Goal: Task Accomplishment & Management: Use online tool/utility

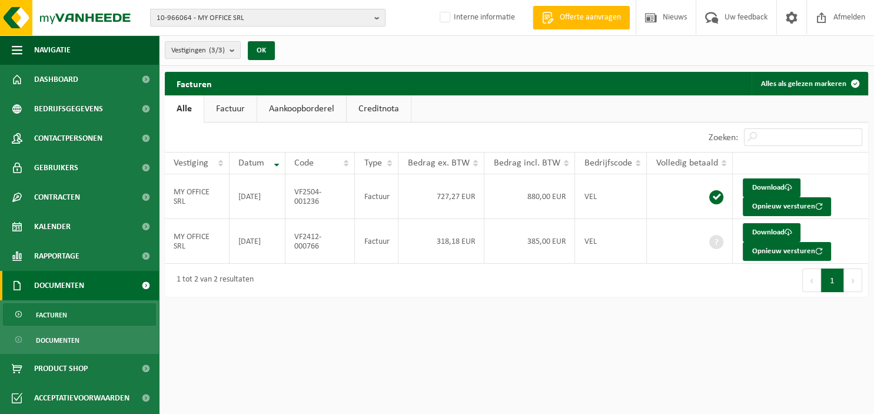
click at [380, 19] on b "button" at bounding box center [379, 17] width 11 height 16
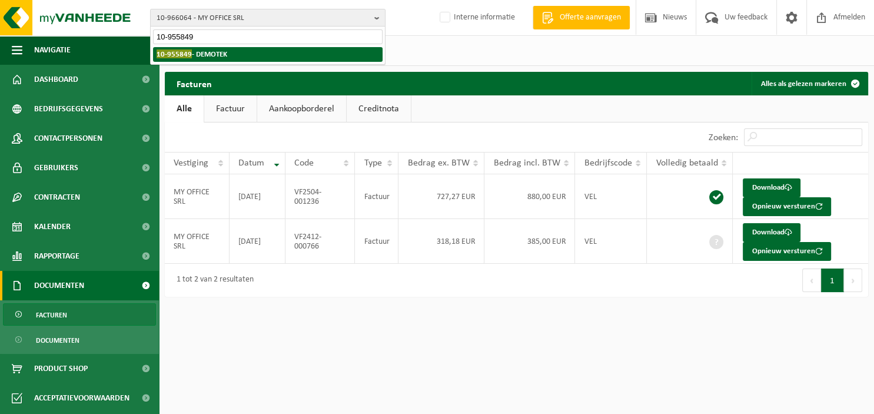
type input "10-955849"
click at [265, 58] on li "10-955849 - DEMOTEK" at bounding box center [267, 54] width 229 height 15
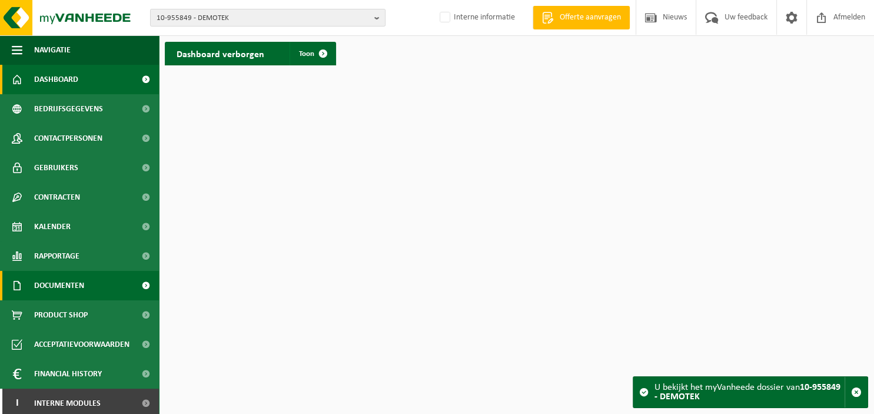
click at [91, 289] on link "Documenten" at bounding box center [79, 285] width 159 height 29
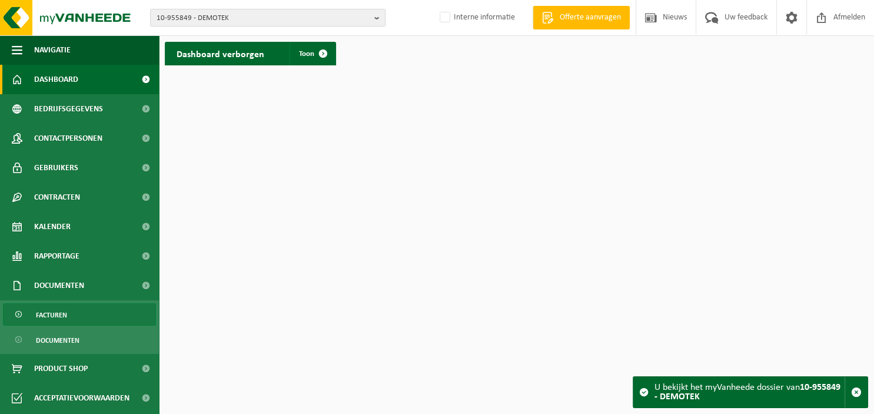
click at [88, 315] on link "Facturen" at bounding box center [79, 314] width 153 height 22
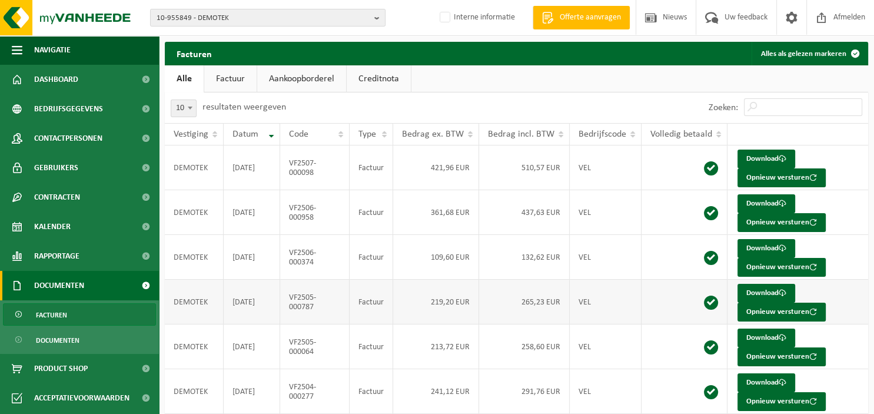
scroll to position [214, 0]
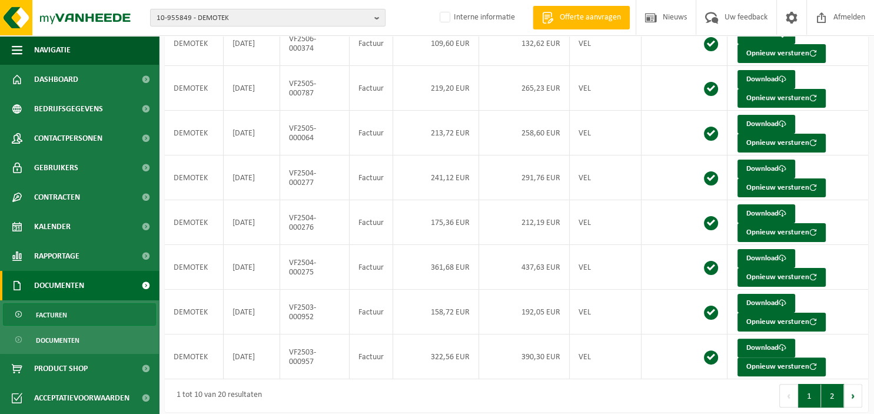
click at [834, 387] on button "2" at bounding box center [832, 396] width 23 height 24
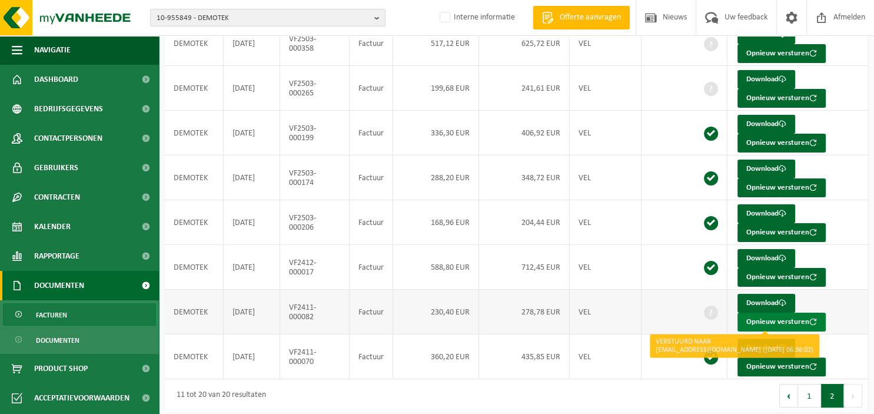
click at [761, 319] on button "Opnieuw versturen" at bounding box center [781, 321] width 88 height 19
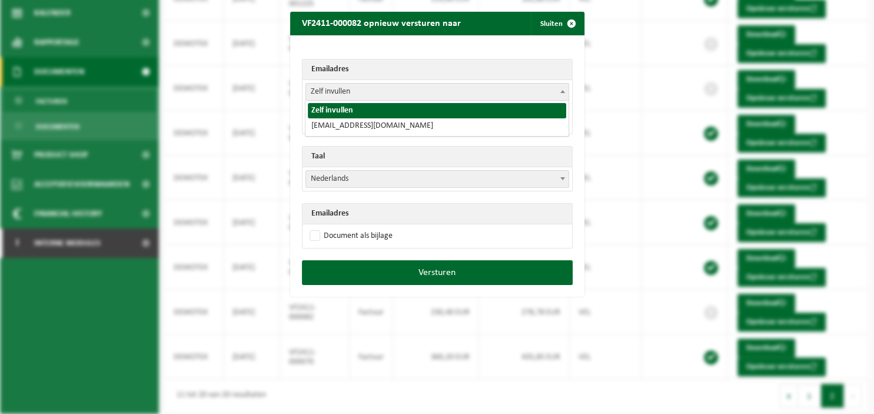
click at [564, 93] on span at bounding box center [563, 91] width 12 height 15
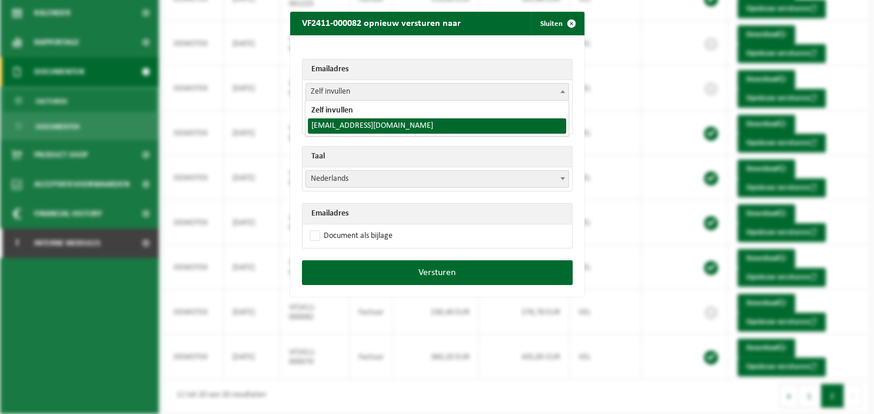
select select "demo.tek@outlook.com"
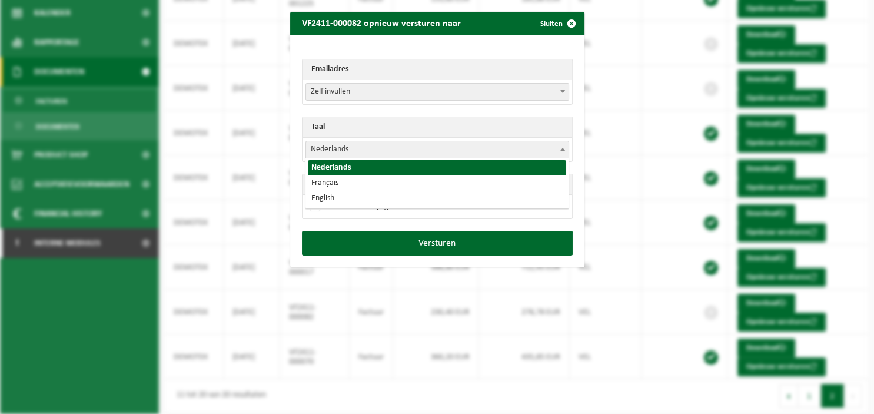
click at [564, 151] on span at bounding box center [563, 148] width 12 height 15
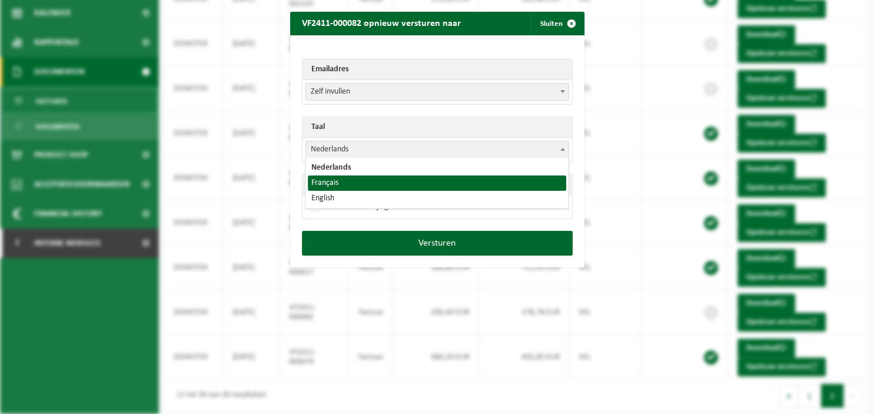
select select "fr"
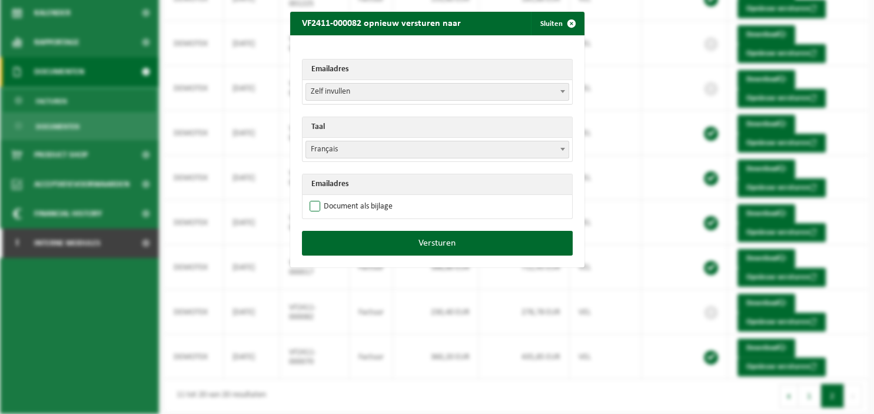
click at [354, 206] on label "Document als bijlage" at bounding box center [349, 207] width 85 height 18
click at [354, 198] on input "Document als bijlage" at bounding box center [452, 197] width 294 height 1
checkbox input "true"
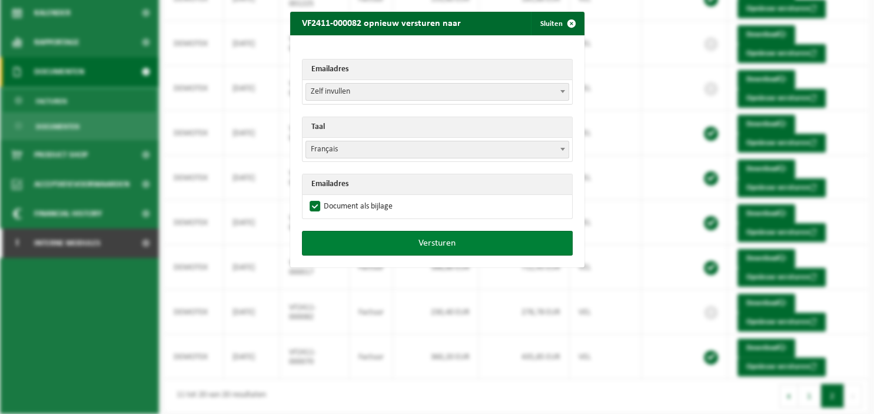
click at [381, 235] on button "Versturen" at bounding box center [437, 243] width 271 height 25
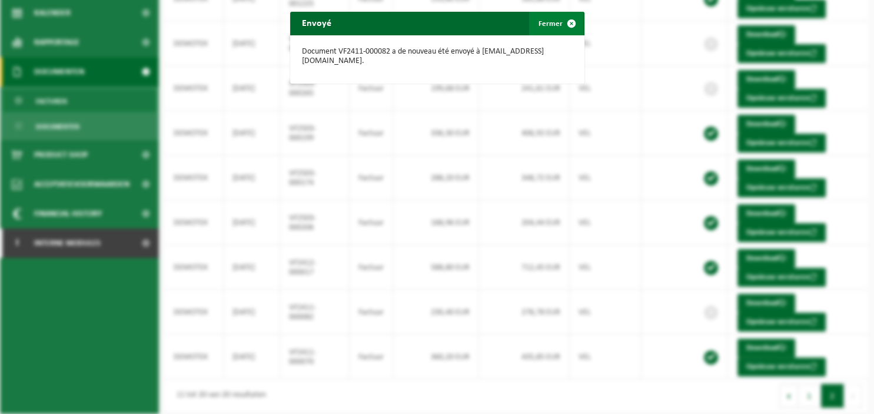
click at [575, 24] on span "button" at bounding box center [572, 24] width 24 height 24
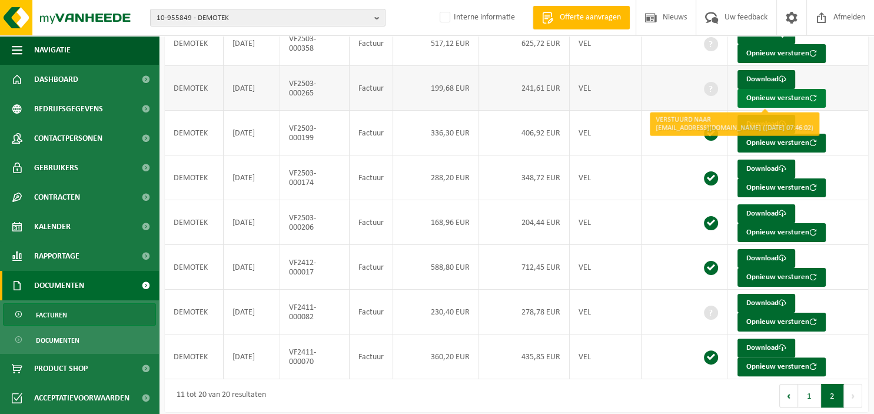
click at [762, 99] on button "Opnieuw versturen" at bounding box center [781, 98] width 88 height 19
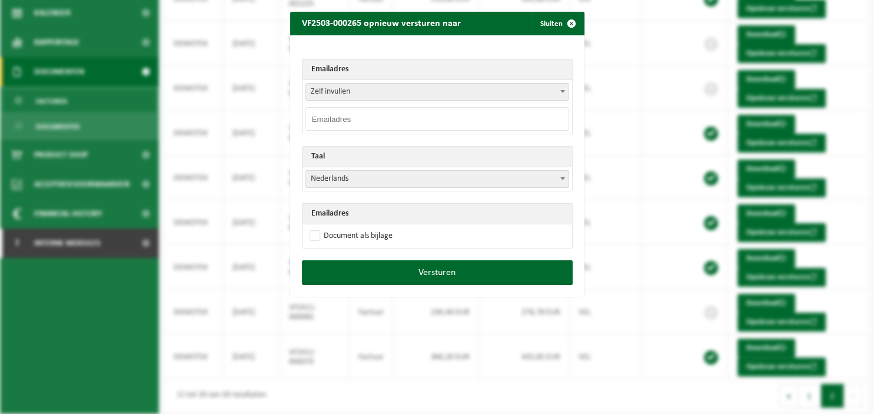
click at [563, 94] on span at bounding box center [563, 91] width 12 height 15
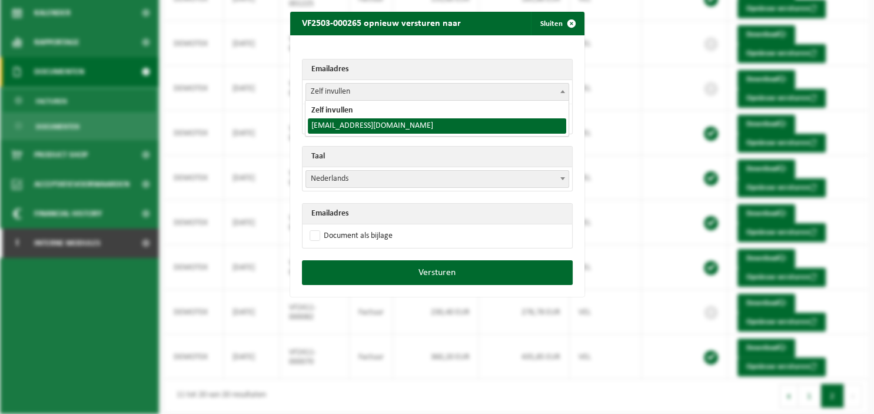
select select "demo.tek@outlook.com"
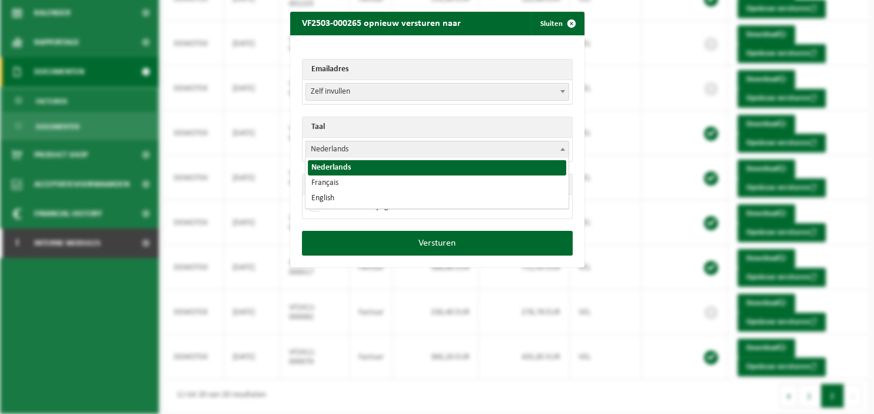
click at [559, 147] on span at bounding box center [563, 148] width 12 height 15
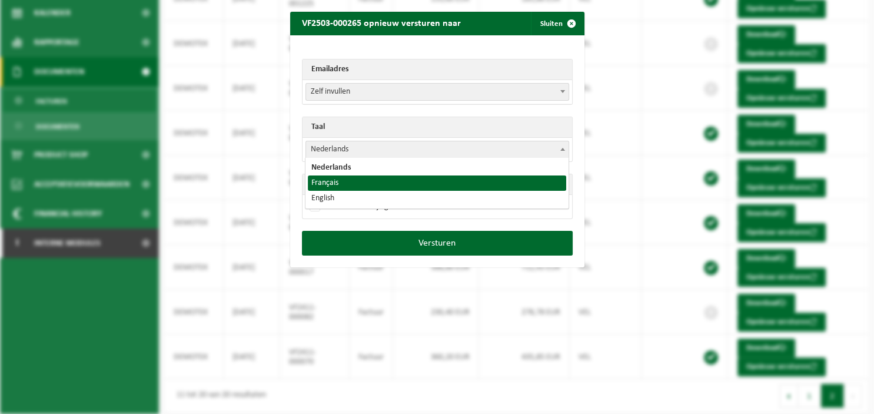
select select "fr"
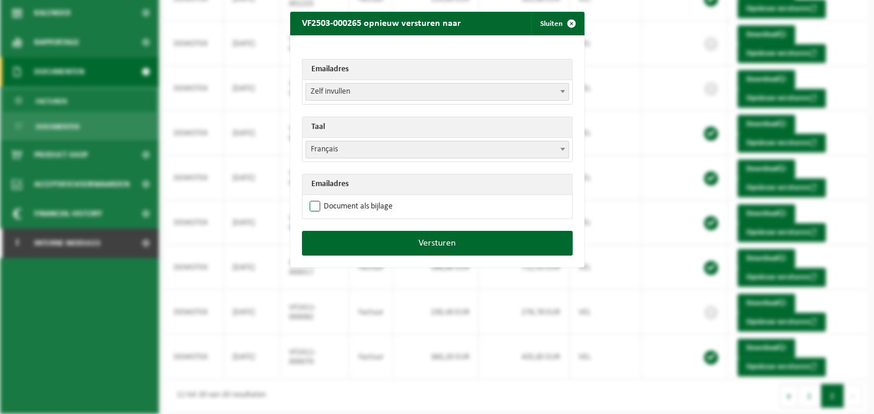
click at [378, 203] on label "Document als bijlage" at bounding box center [349, 207] width 85 height 18
click at [378, 198] on input "Document als bijlage" at bounding box center [452, 197] width 294 height 1
checkbox input "true"
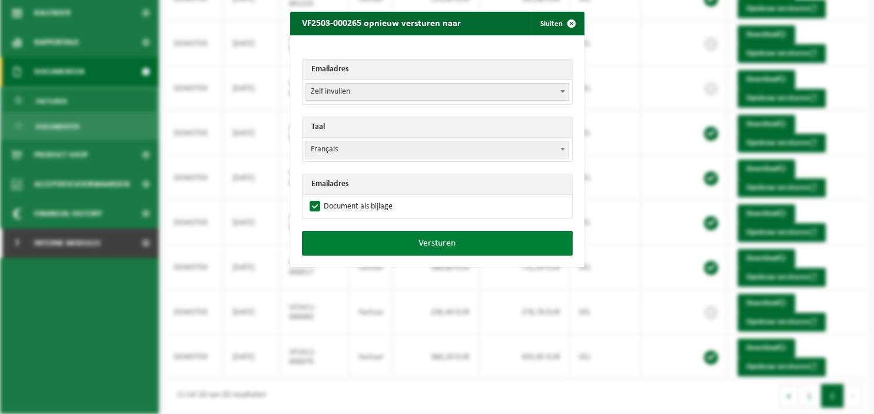
click at [397, 239] on button "Versturen" at bounding box center [437, 243] width 271 height 25
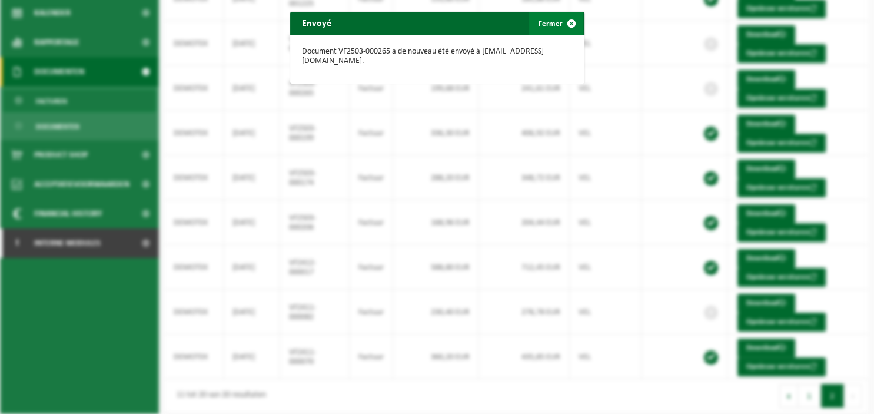
click at [572, 22] on span "button" at bounding box center [572, 24] width 24 height 24
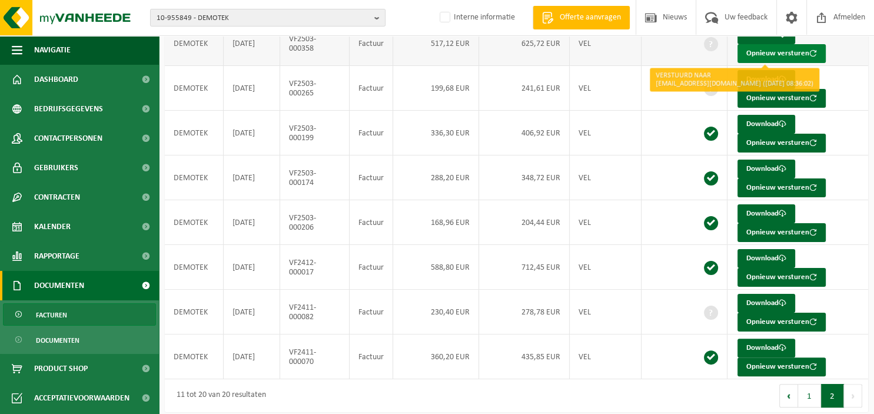
click at [756, 49] on button "Opnieuw versturen" at bounding box center [781, 53] width 88 height 19
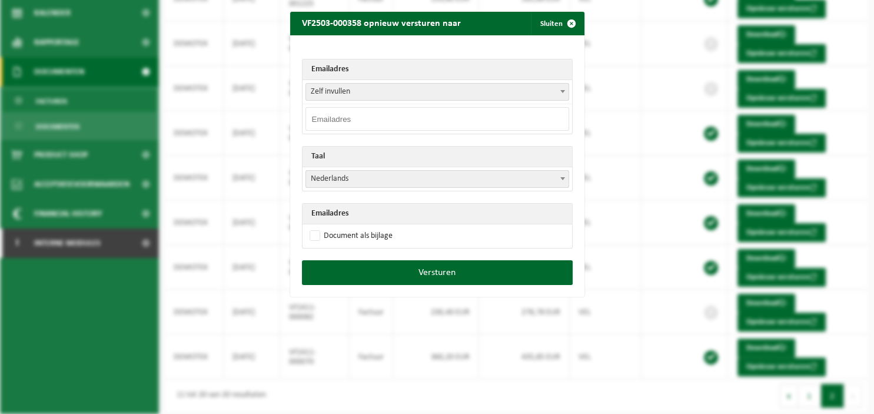
click at [566, 91] on span at bounding box center [563, 91] width 12 height 15
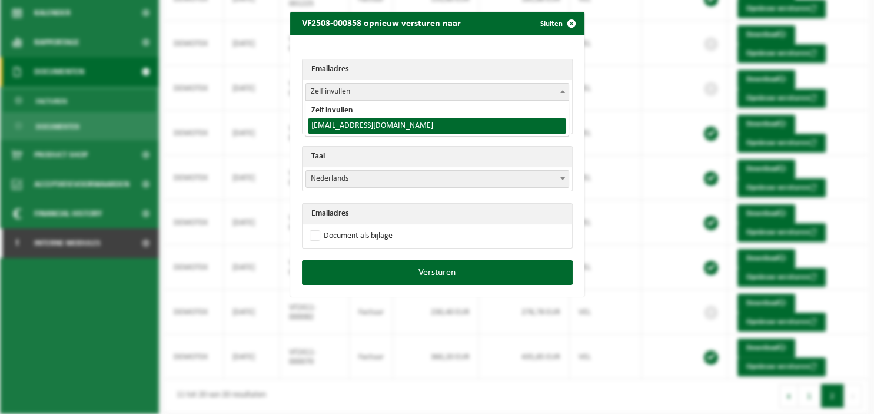
select select "demo.tek@outlook.com"
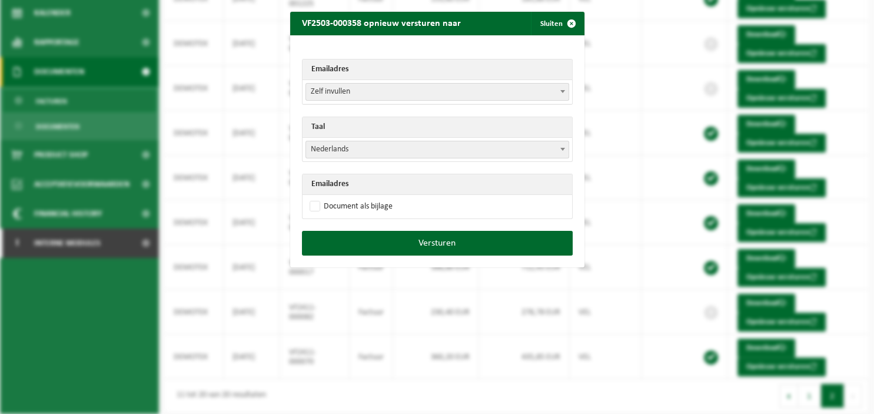
click at [561, 148] on b at bounding box center [562, 149] width 5 height 3
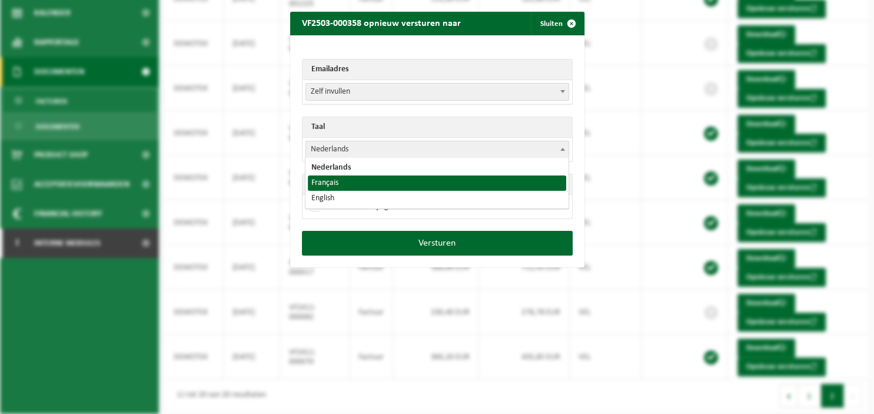
select select "fr"
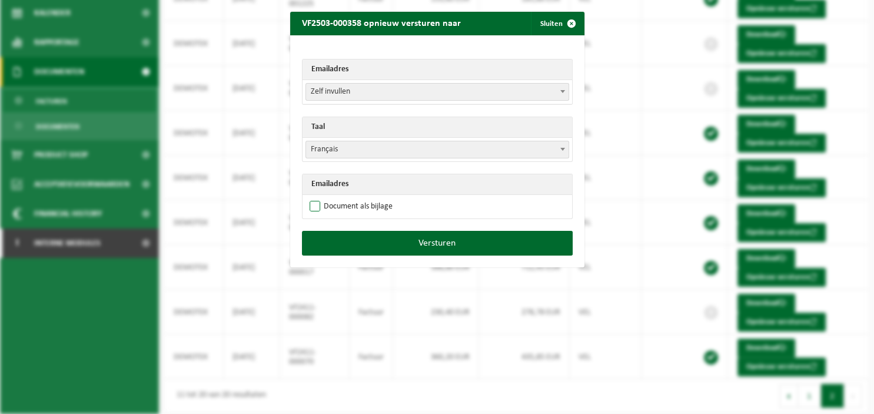
click at [381, 205] on label "Document als bijlage" at bounding box center [349, 207] width 85 height 18
click at [381, 198] on input "Document als bijlage" at bounding box center [452, 197] width 294 height 1
checkbox input "true"
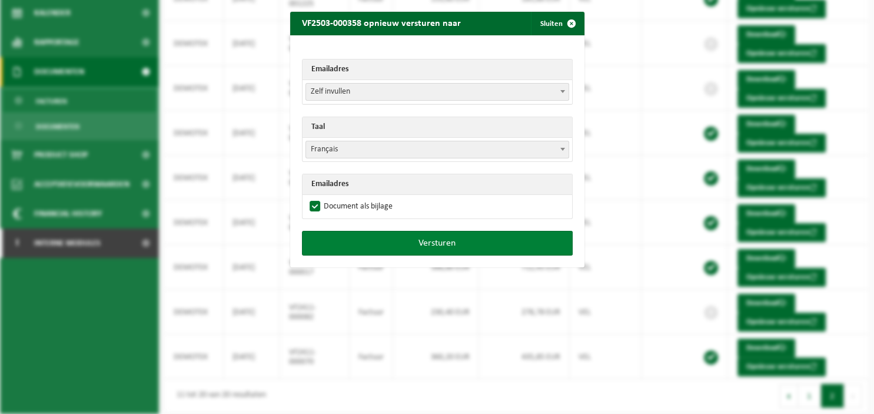
click at [402, 241] on button "Versturen" at bounding box center [437, 243] width 271 height 25
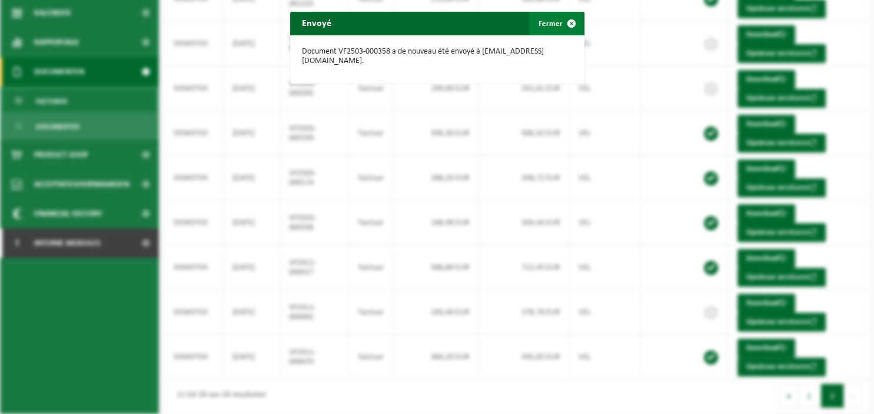
click at [571, 25] on span "button" at bounding box center [572, 24] width 24 height 24
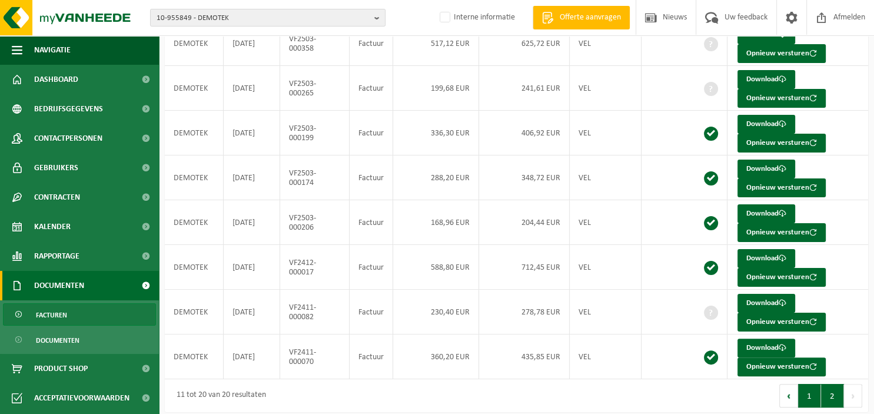
click at [807, 388] on button "1" at bounding box center [809, 396] width 23 height 24
